Goal: Find specific page/section: Find specific page/section

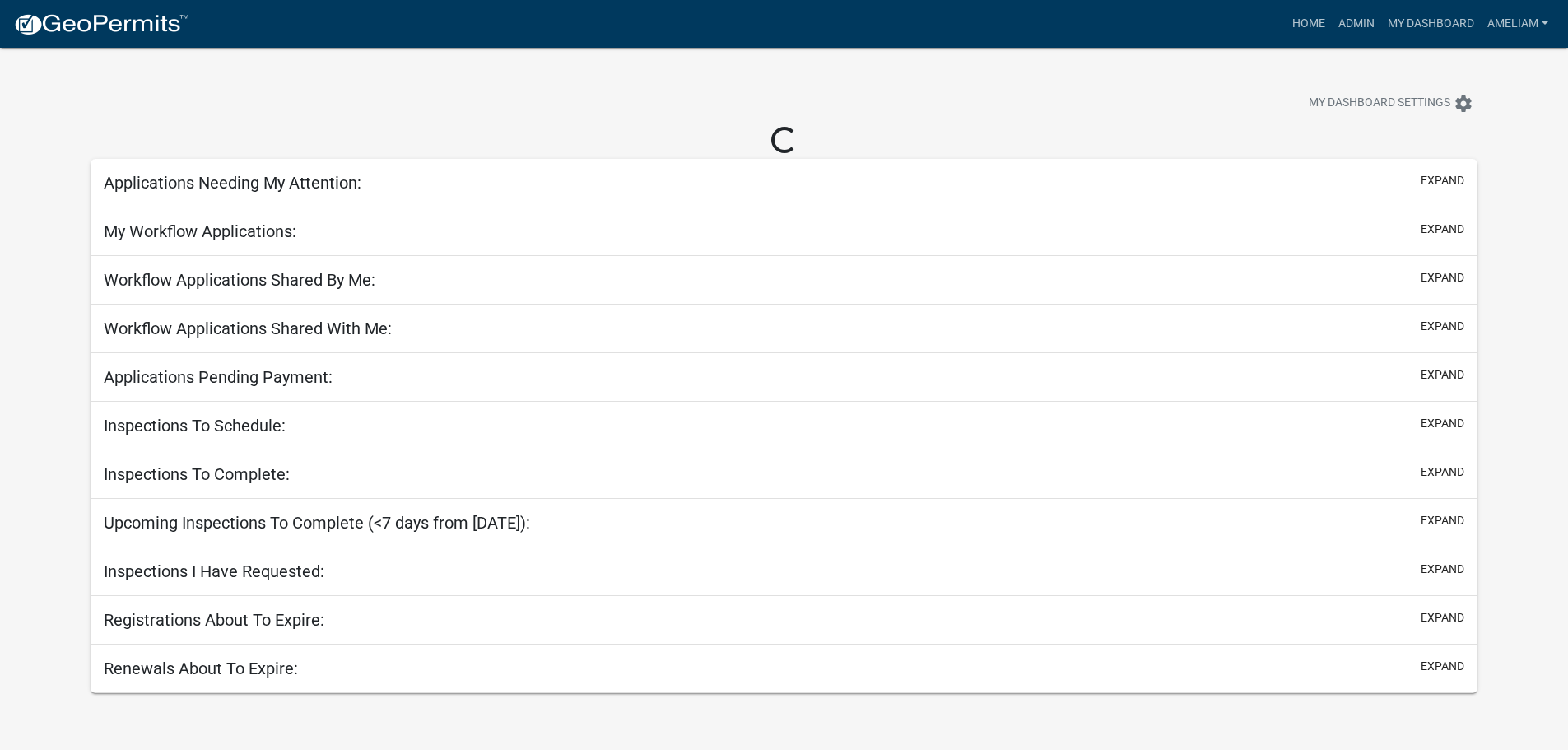
select select "3: 100"
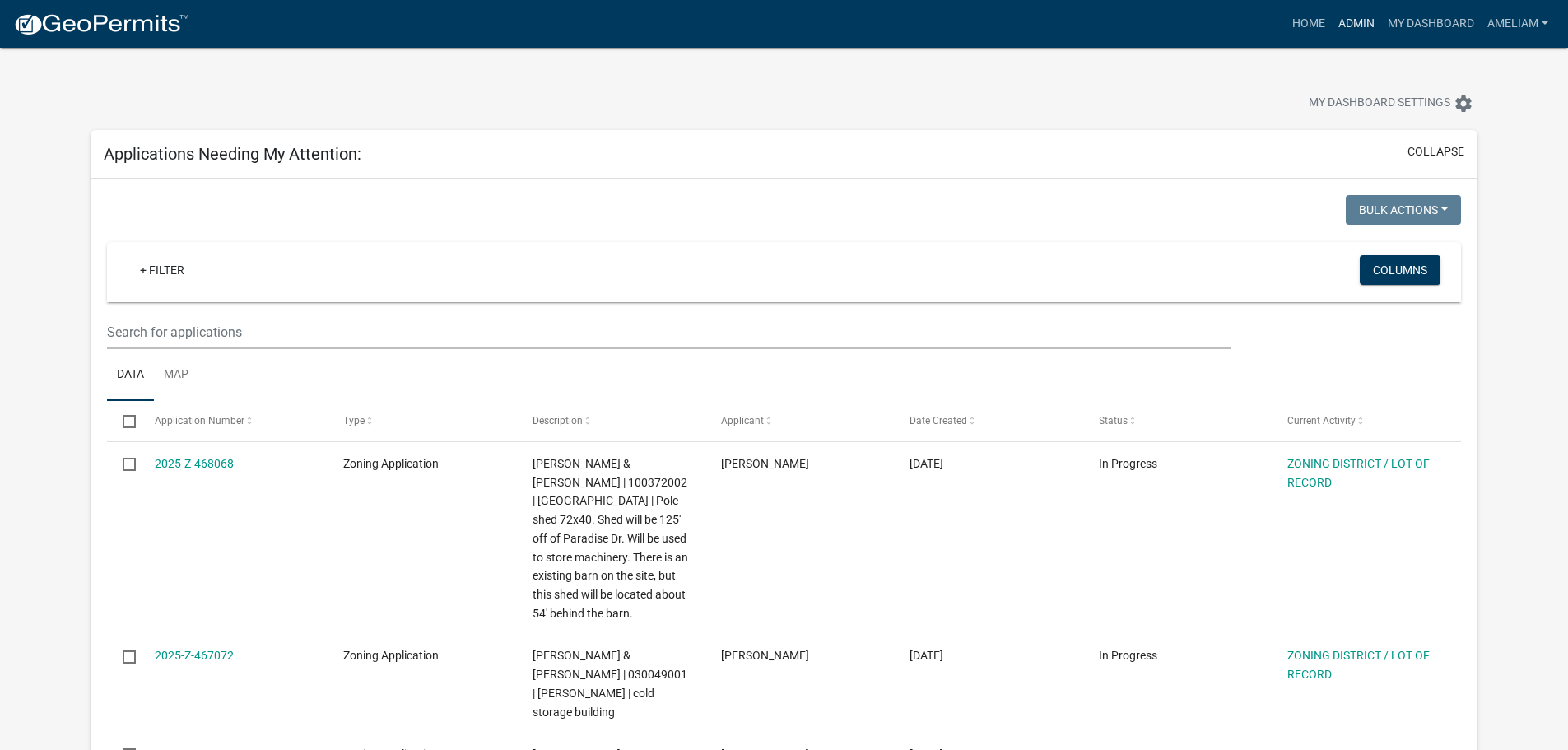
click at [1372, 15] on link "Admin" at bounding box center [1356, 24] width 50 height 31
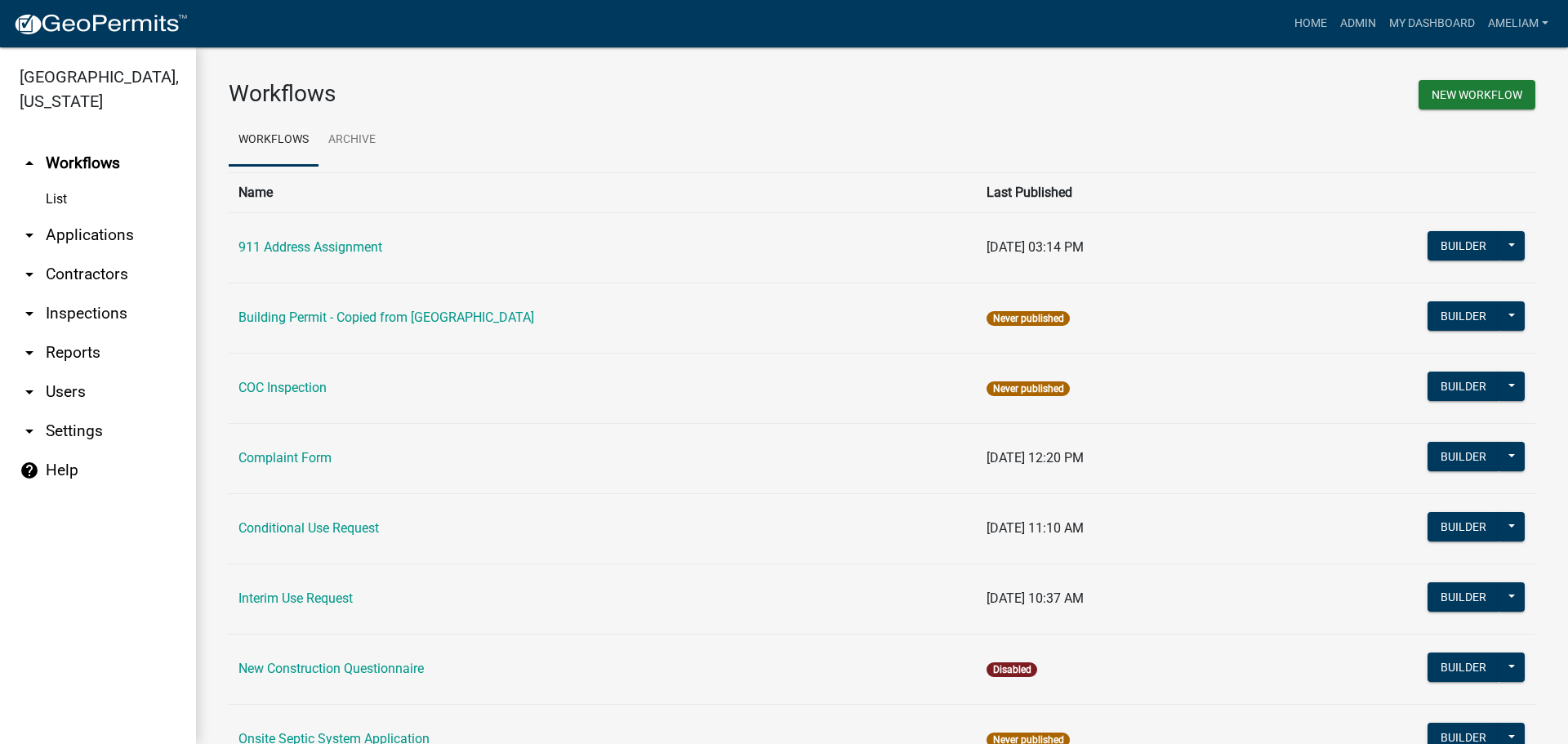
click at [21, 232] on icon "arrow_drop_down" at bounding box center [29, 235] width 20 height 20
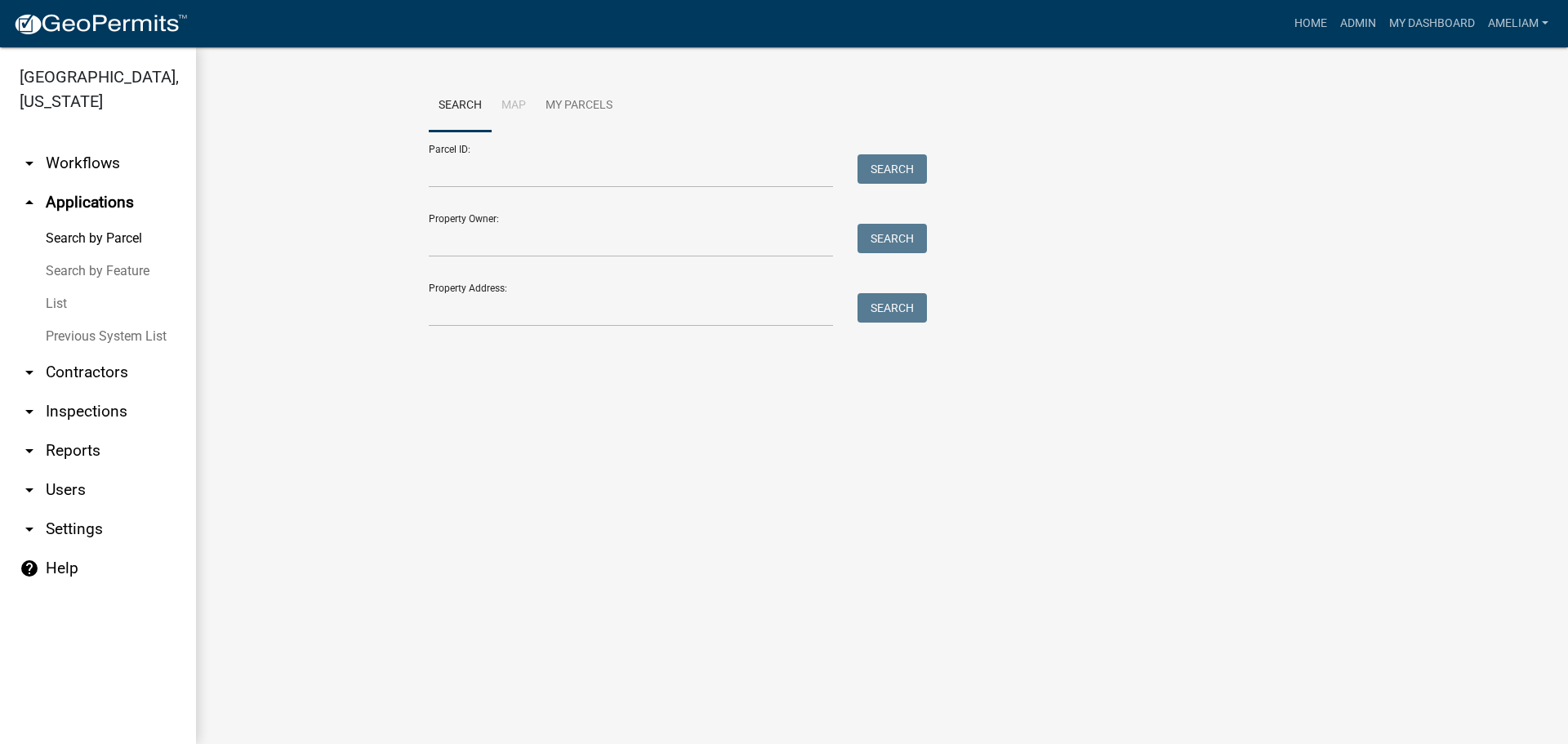
click at [49, 305] on link "List" at bounding box center [98, 304] width 196 height 33
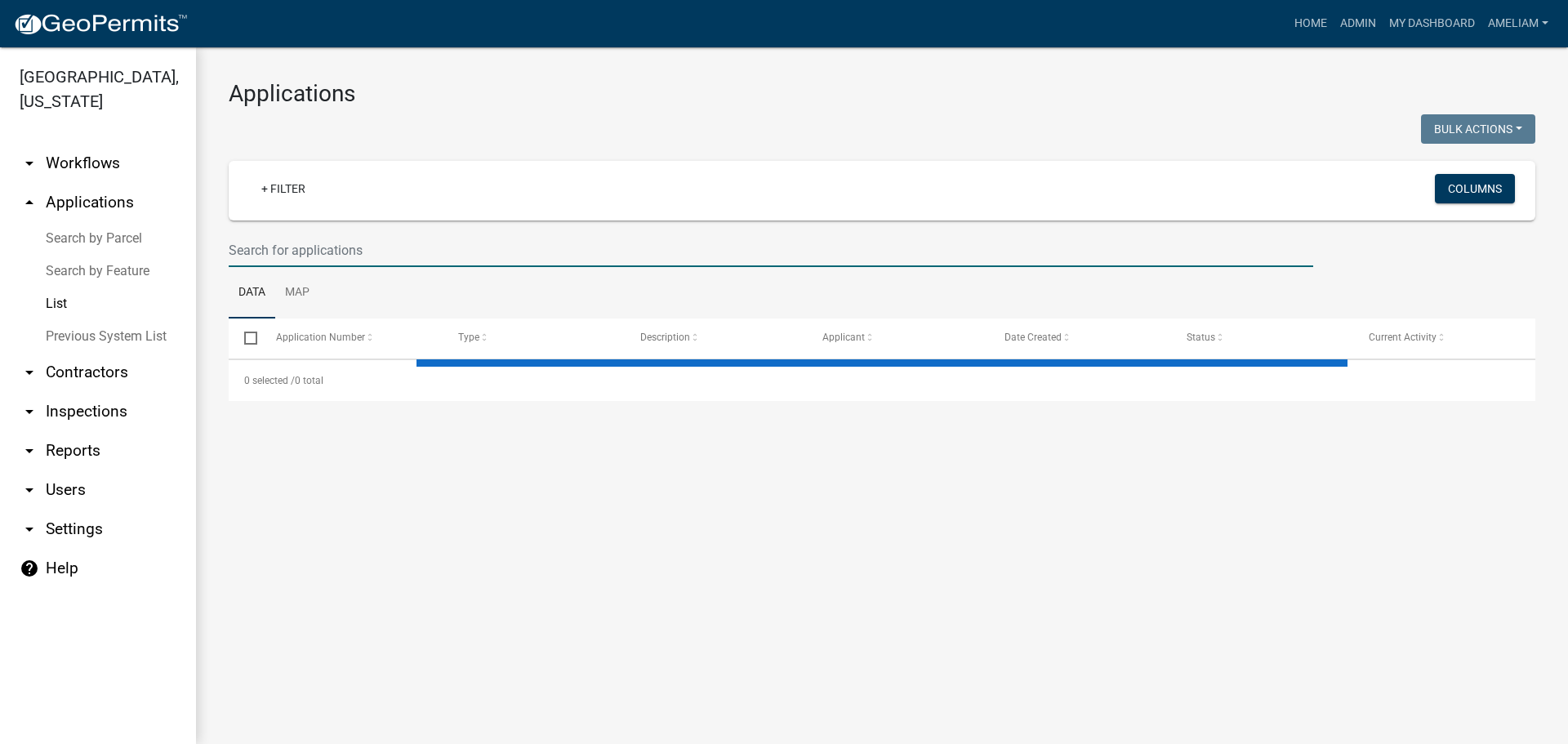
click at [450, 249] on input "text" at bounding box center [771, 250] width 1085 height 34
select select "2: 50"
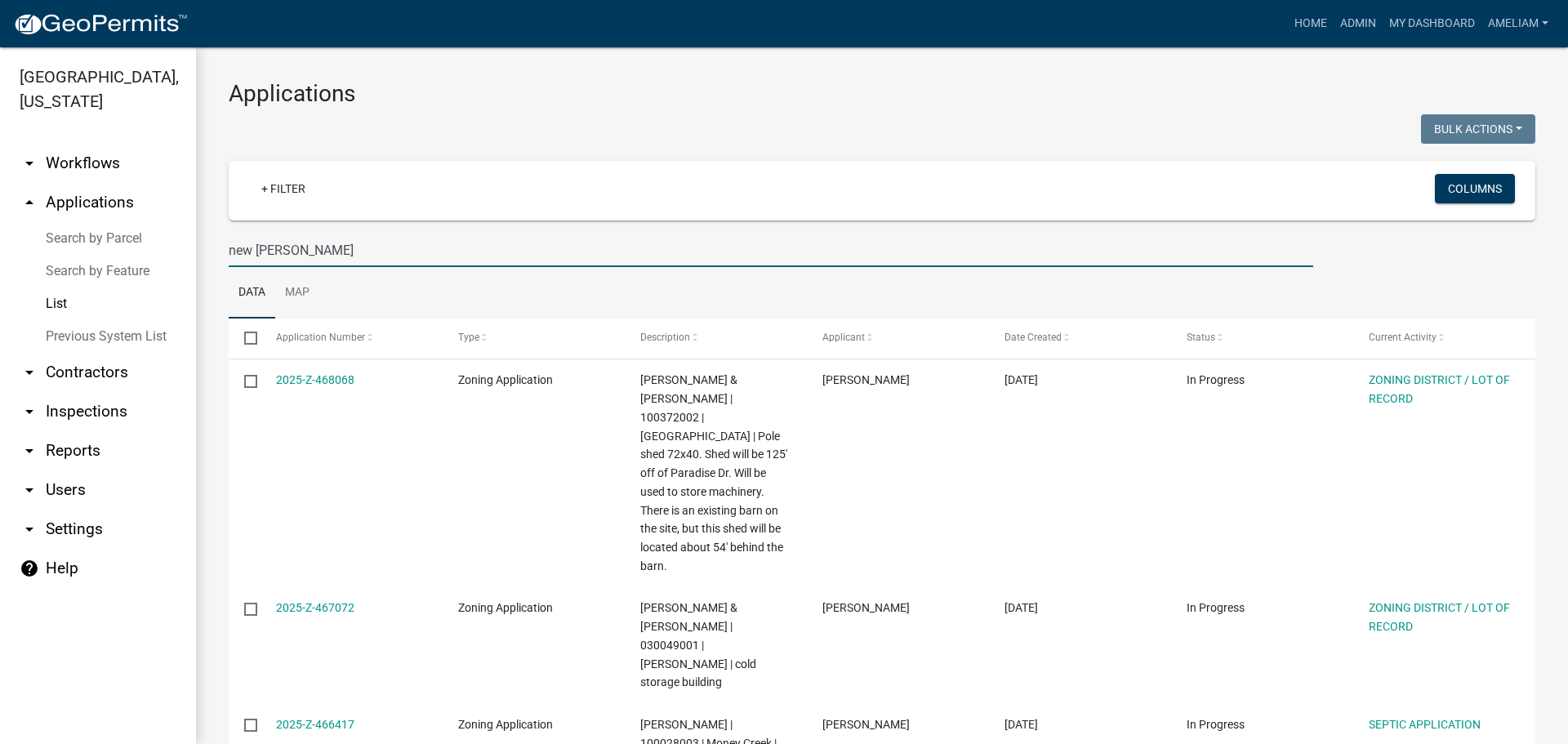
type input "new [PERSON_NAME]"
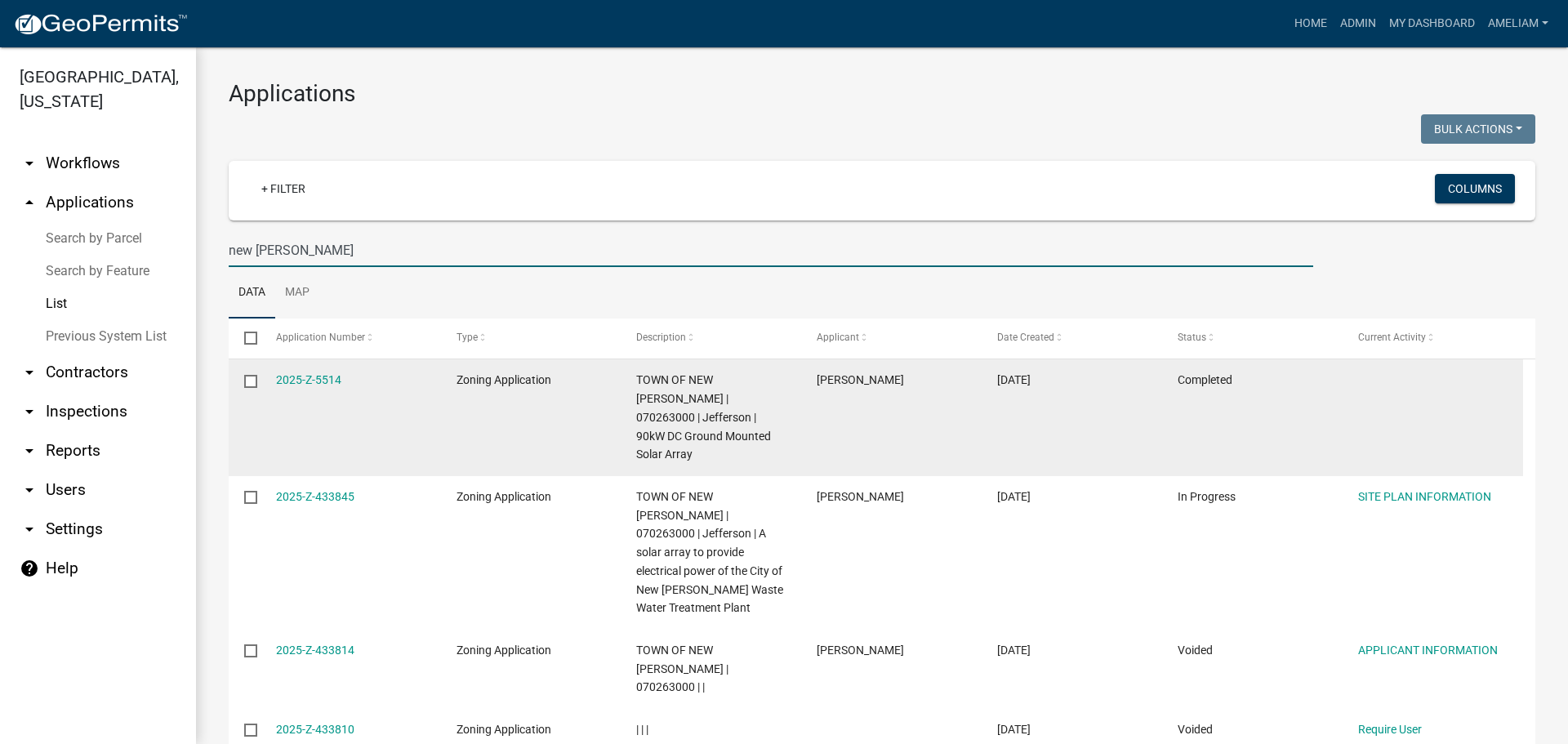
click at [296, 366] on datatable-body-cell "2025-Z-5514" at bounding box center [350, 417] width 180 height 117
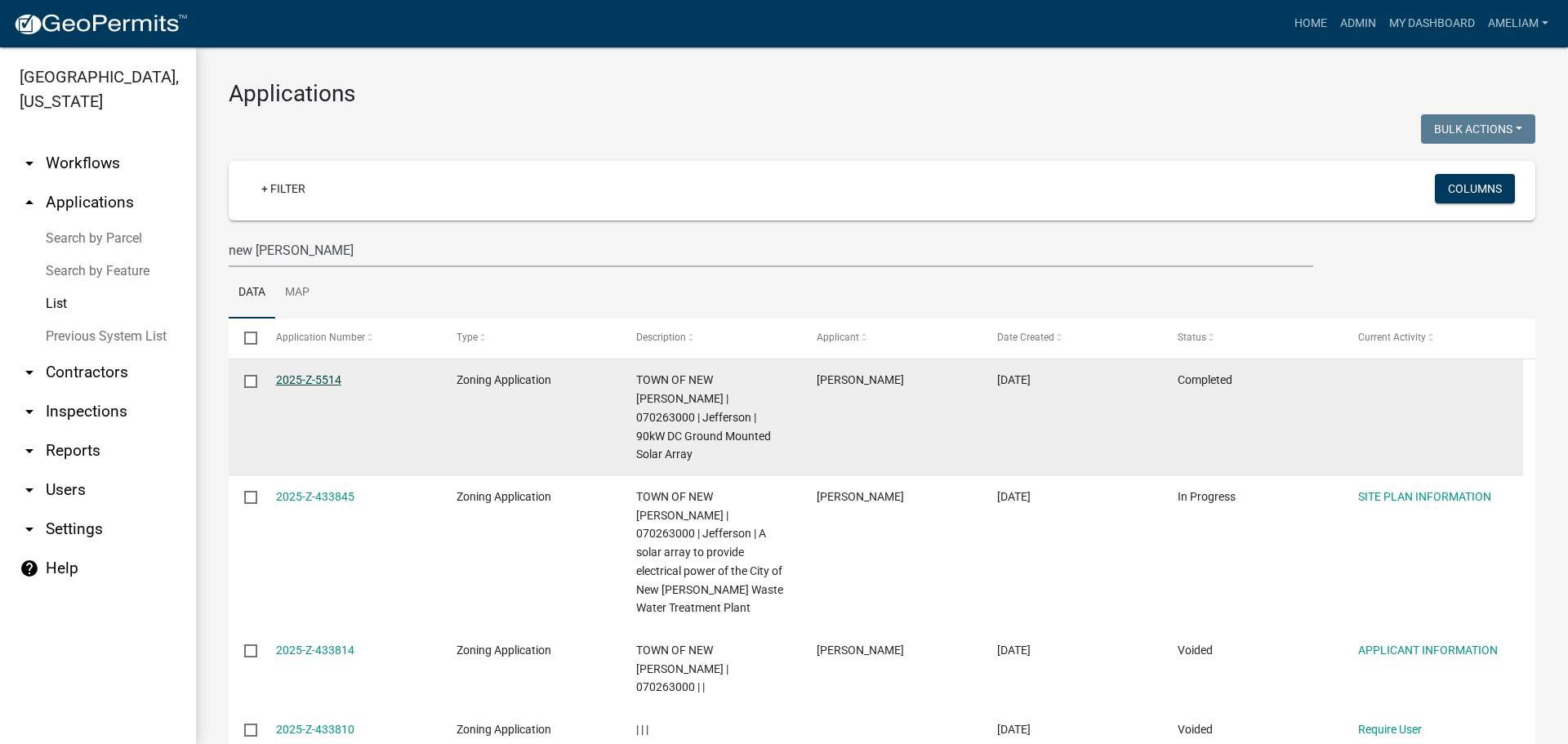
click at [282, 378] on link "2025-Z-5514" at bounding box center [308, 379] width 65 height 13
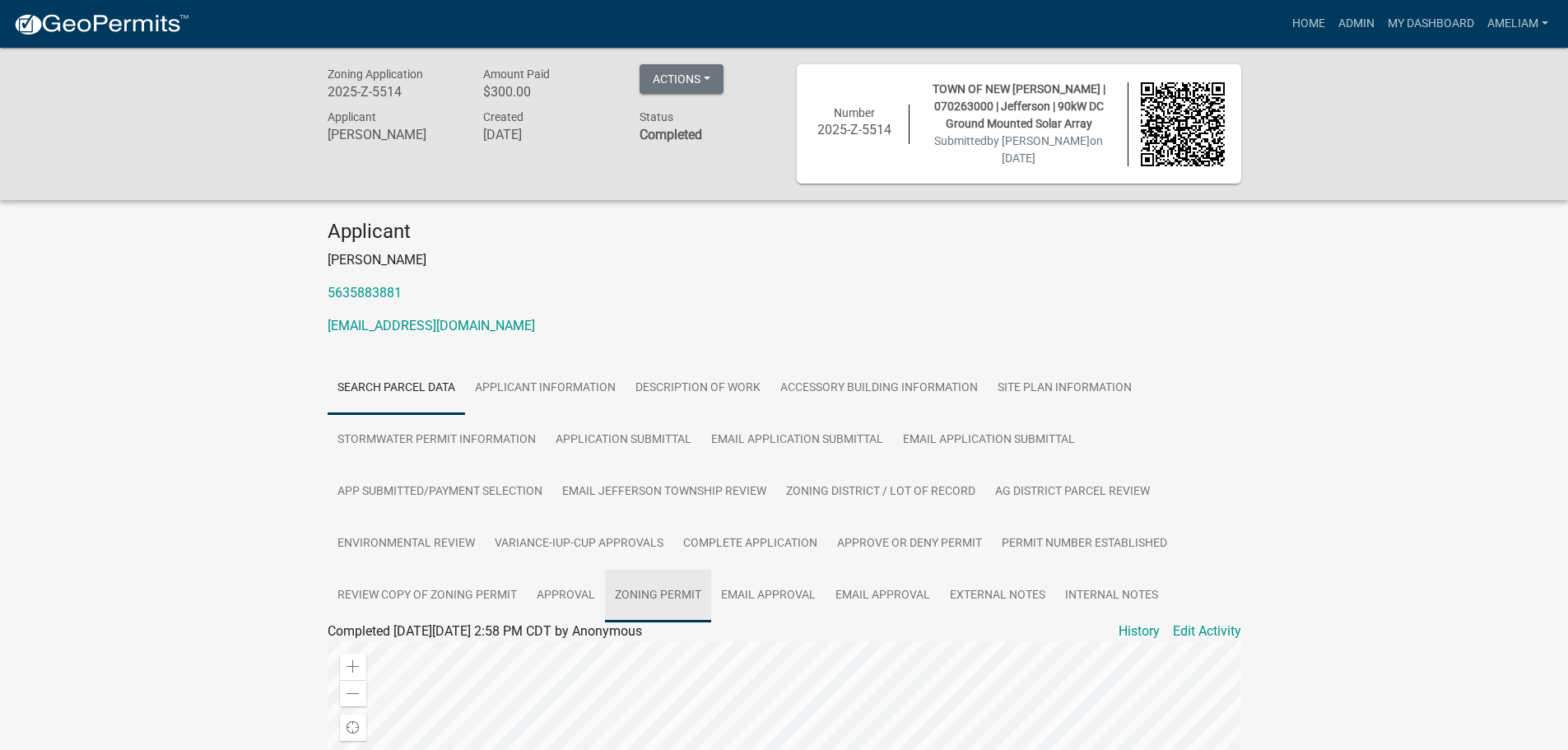
click at [641, 589] on link "Zoning Permit" at bounding box center [658, 595] width 107 height 52
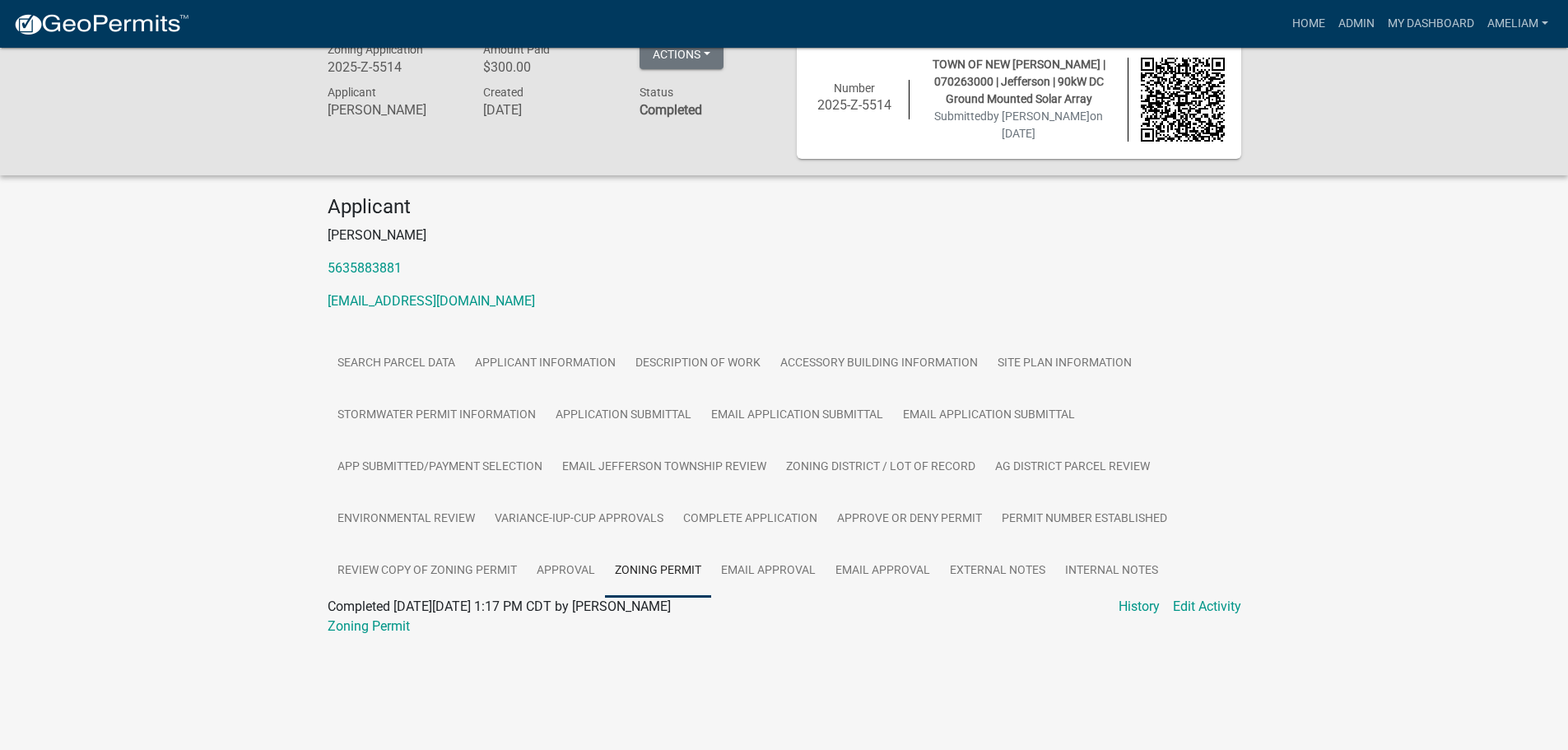
scroll to position [48, 0]
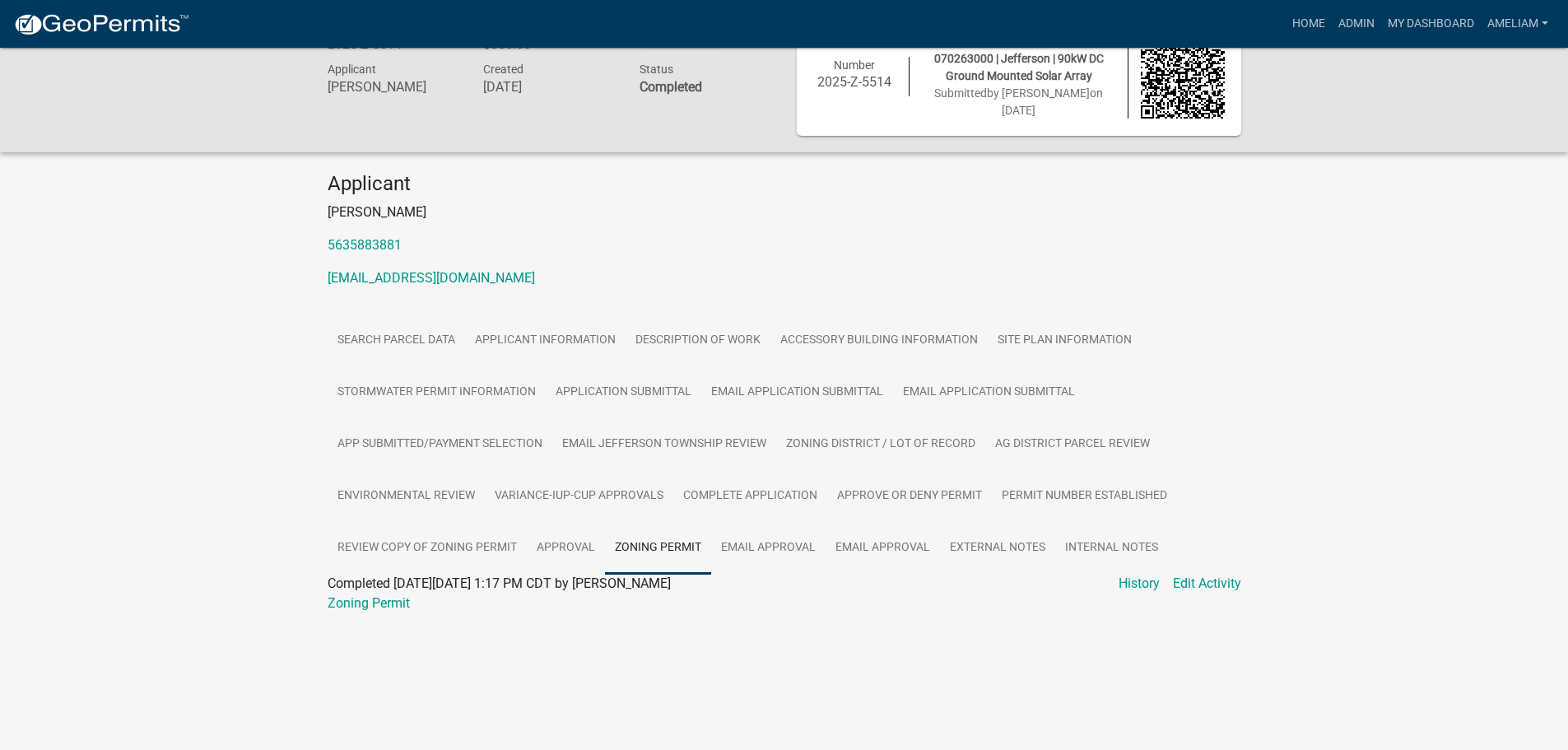
click at [370, 613] on div at bounding box center [784, 623] width 913 height 20
click at [378, 605] on link "Zoning Permit" at bounding box center [368, 602] width 82 height 16
